Goal: Transaction & Acquisition: Purchase product/service

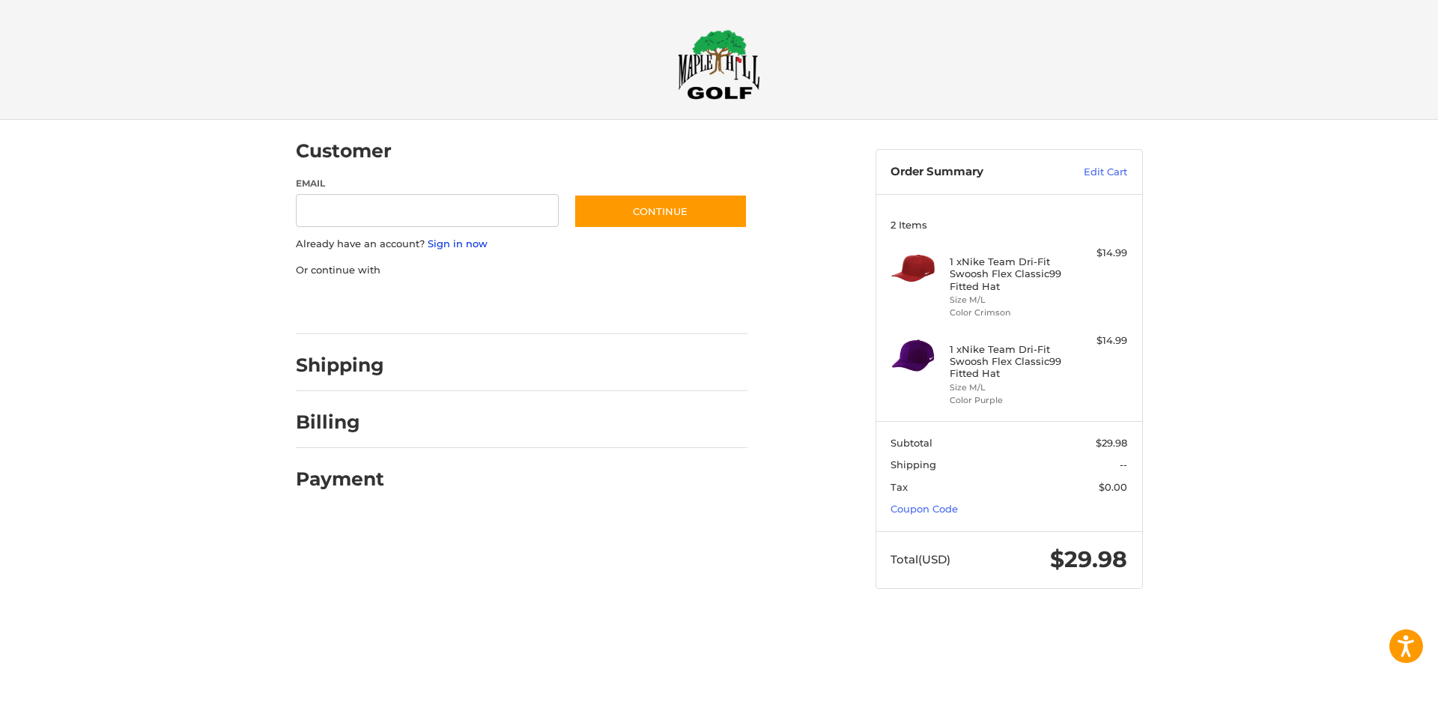
click at [463, 244] on link "Sign in now" at bounding box center [458, 243] width 60 height 12
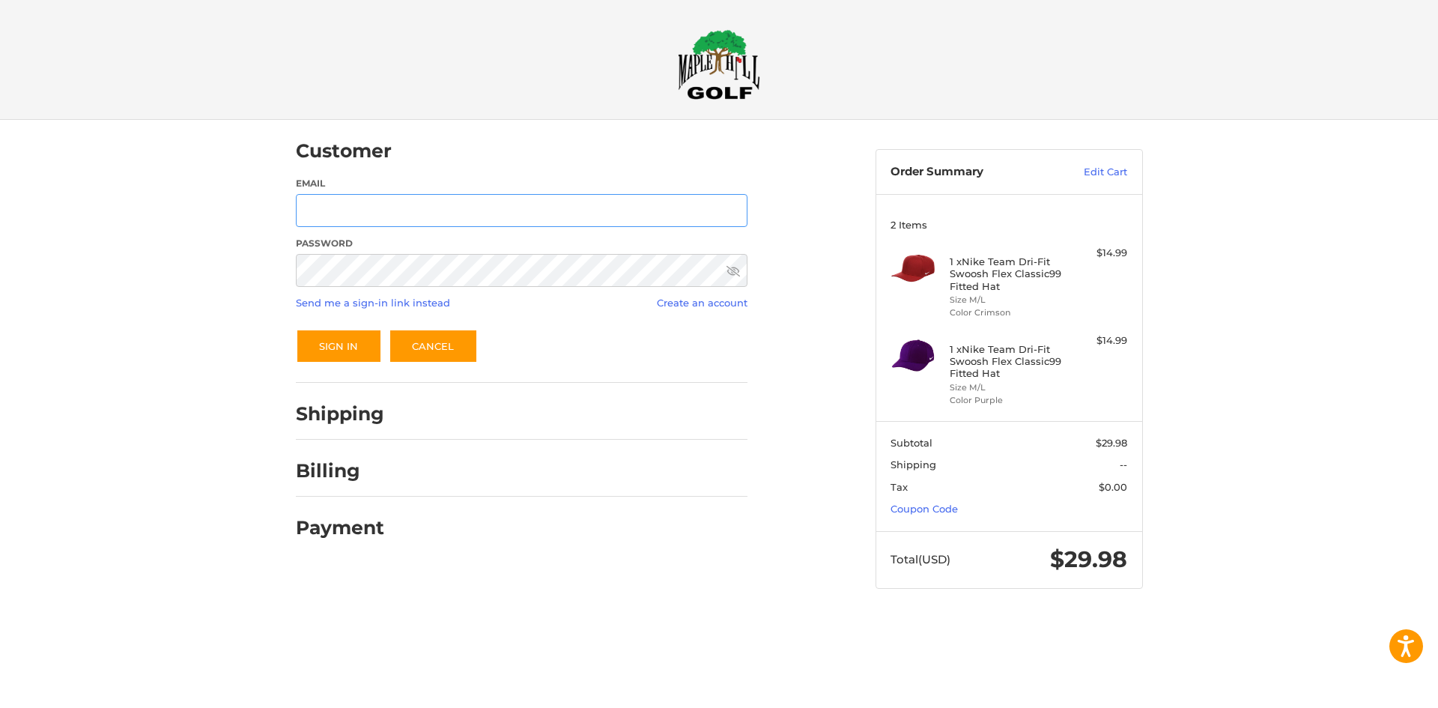
type input "**********"
click at [351, 340] on button "Sign In" at bounding box center [339, 346] width 86 height 34
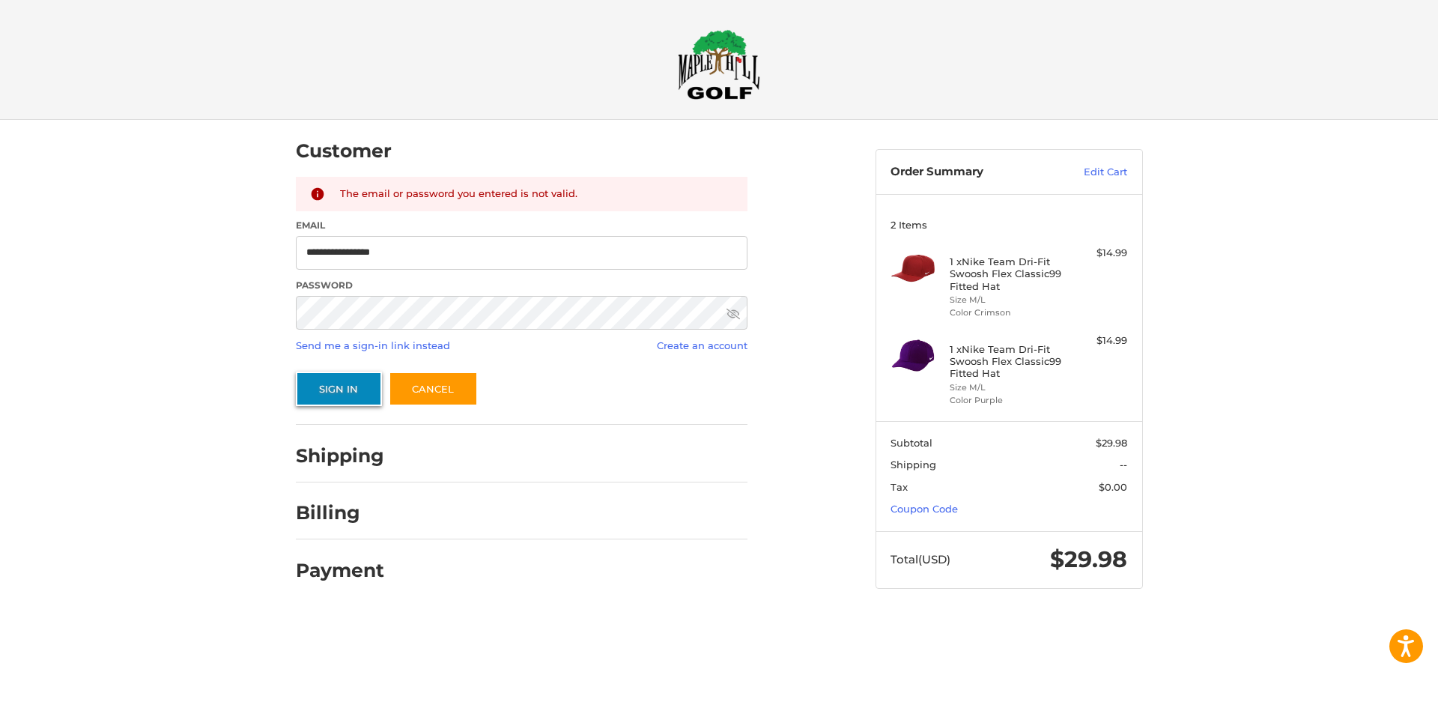
click at [336, 388] on button "Sign In" at bounding box center [339, 389] width 86 height 34
click at [375, 348] on link "Send me a sign-in link instead" at bounding box center [373, 345] width 154 height 12
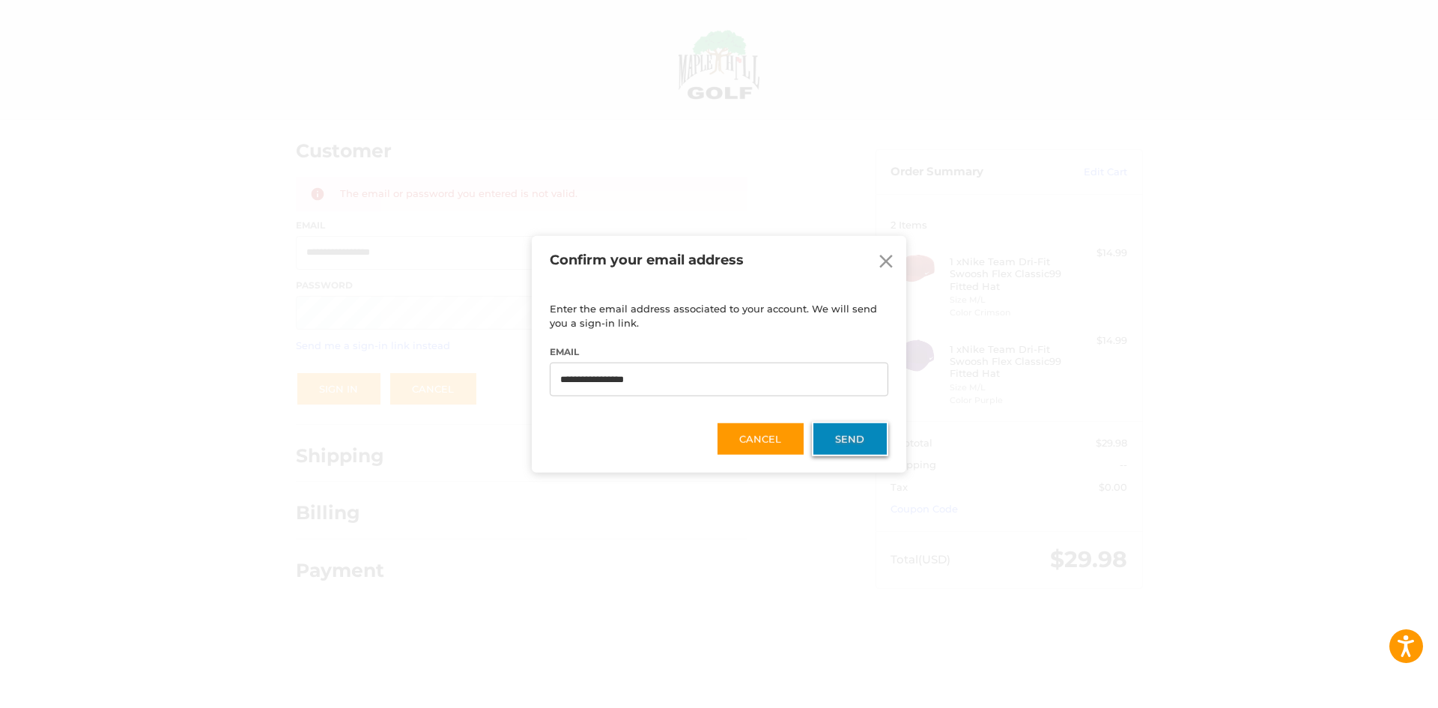
click at [850, 437] on button "Send" at bounding box center [850, 439] width 76 height 34
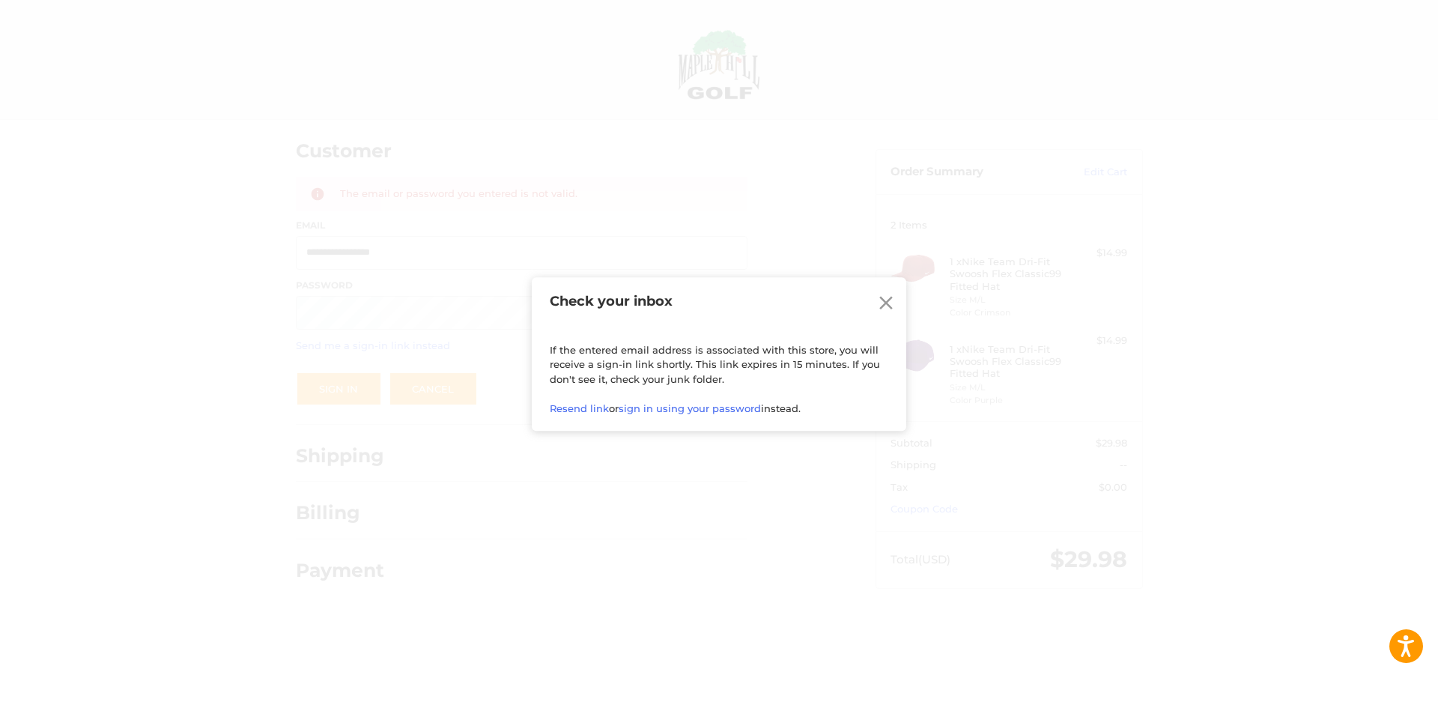
click at [886, 305] on icon at bounding box center [886, 302] width 22 height 22
